Goal: Task Accomplishment & Management: Complete application form

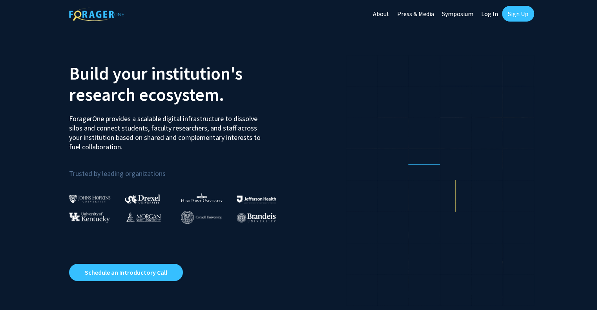
click at [491, 15] on link "Log In" at bounding box center [489, 13] width 25 height 27
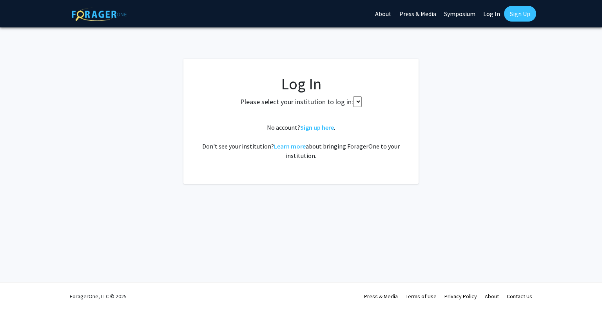
select select
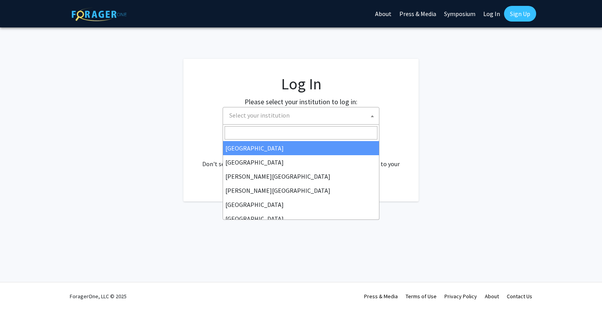
click at [341, 109] on span "Select your institution" at bounding box center [302, 115] width 153 height 16
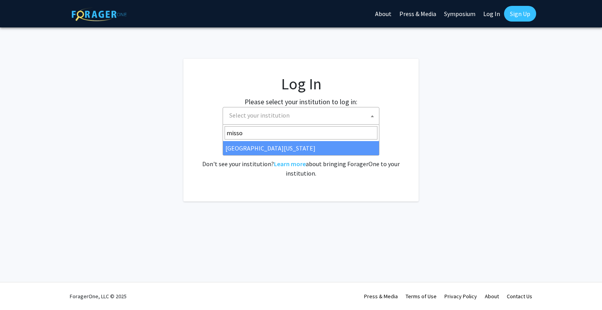
type input "misso"
select select "33"
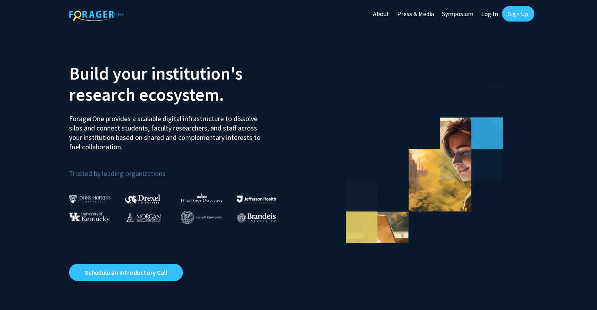
click at [489, 13] on link "Log In" at bounding box center [489, 13] width 25 height 27
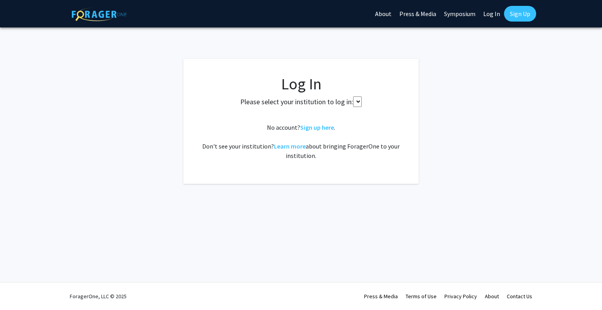
select select
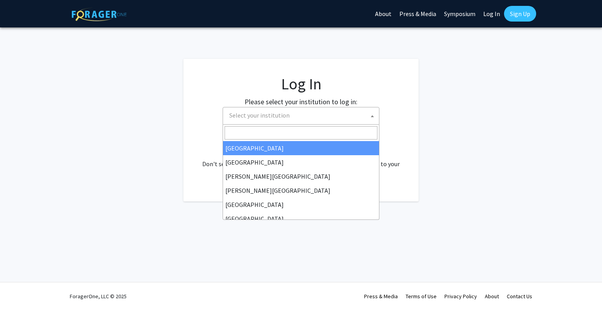
click at [340, 117] on span "Select your institution" at bounding box center [302, 115] width 153 height 16
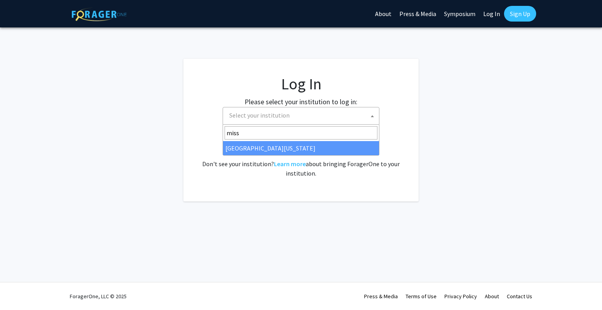
type input "miss"
select select "33"
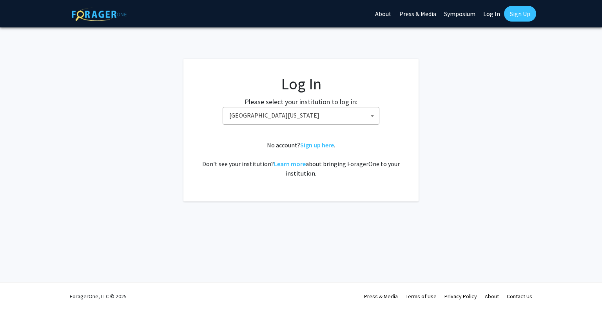
click at [494, 15] on link "Log In" at bounding box center [492, 13] width 25 height 27
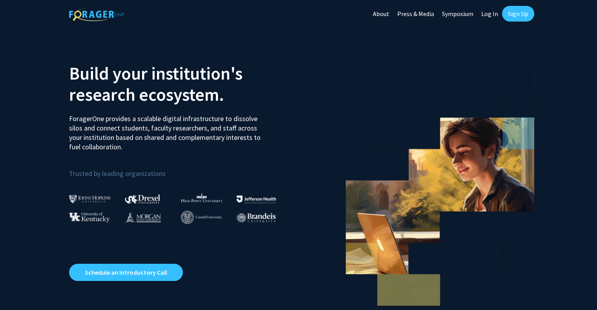
click at [515, 13] on link "Sign Up" at bounding box center [518, 14] width 32 height 16
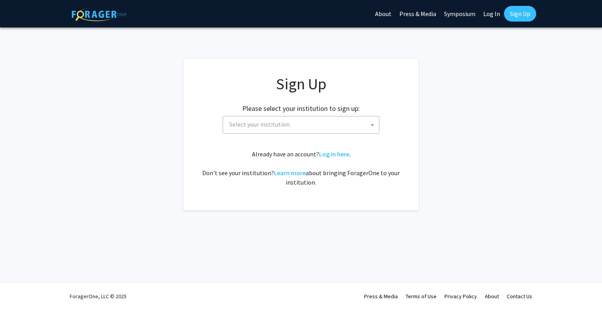
click at [354, 126] on span "Select your institution" at bounding box center [302, 124] width 153 height 16
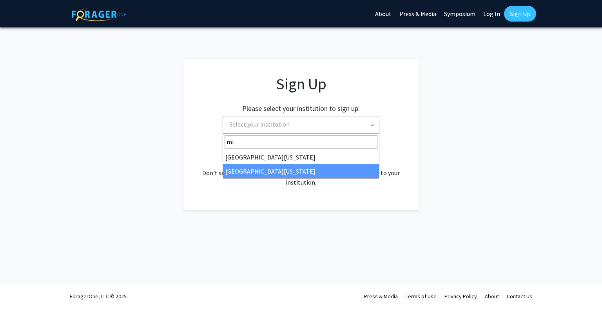
type input "mi"
select select "33"
